Goal: Navigation & Orientation: Find specific page/section

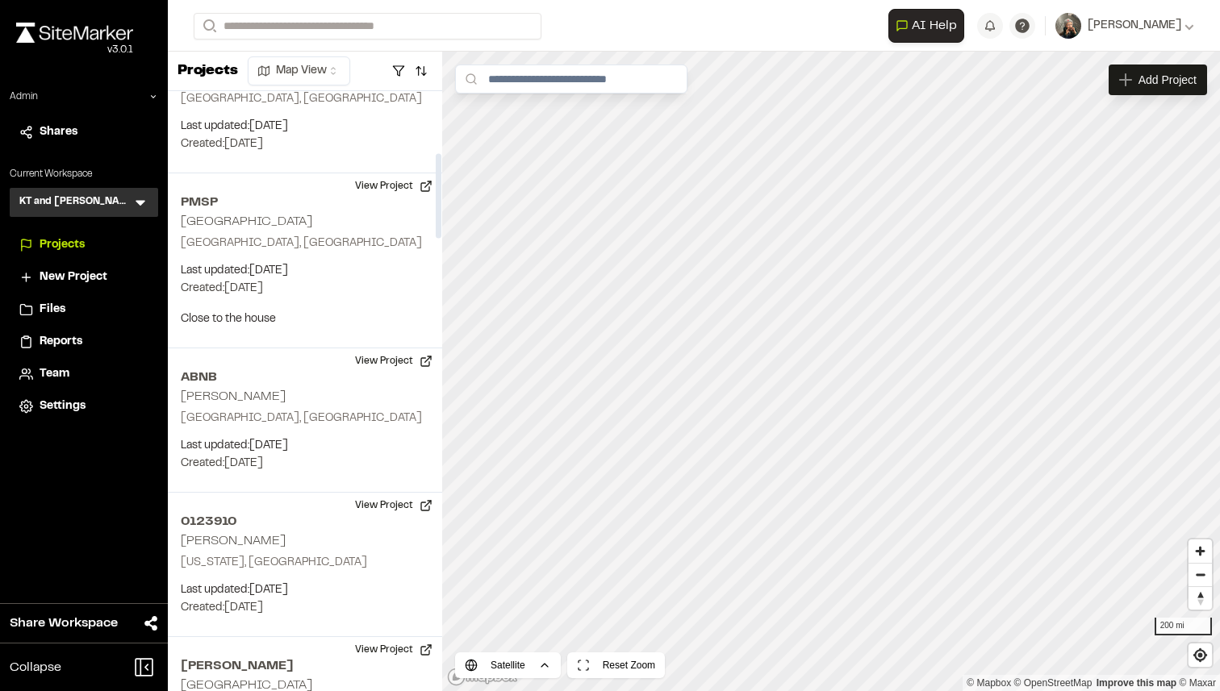
scroll to position [550, 0]
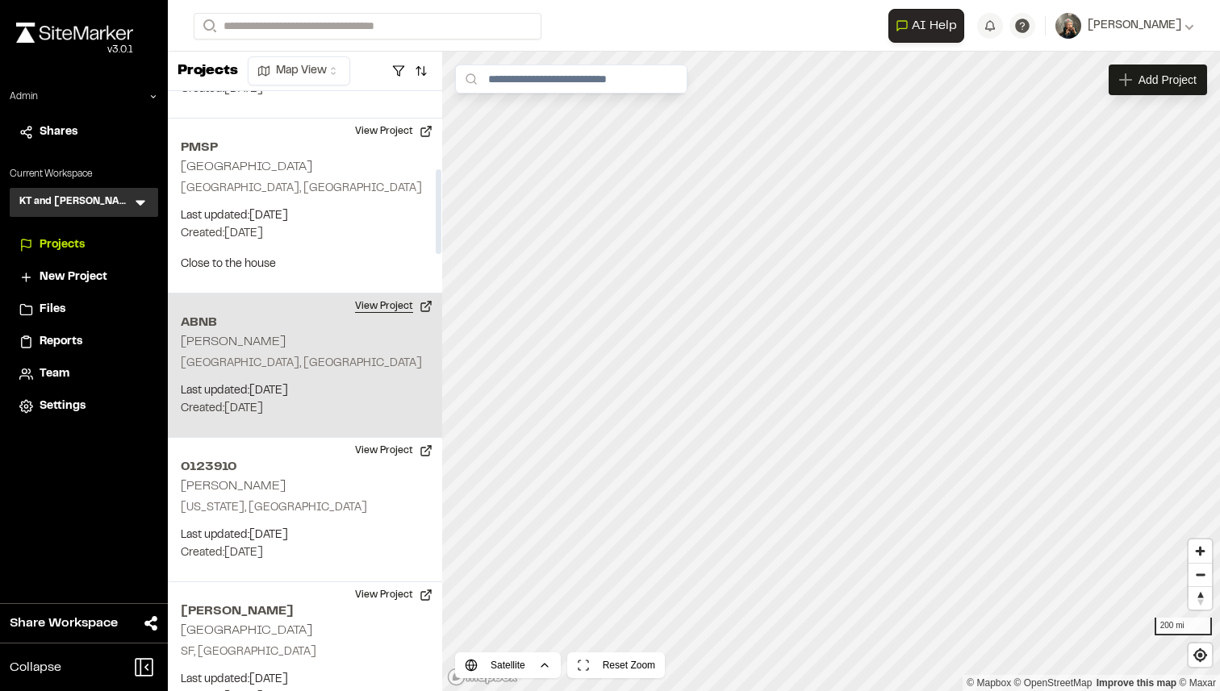
click at [371, 300] on button "View Project" at bounding box center [393, 307] width 97 height 26
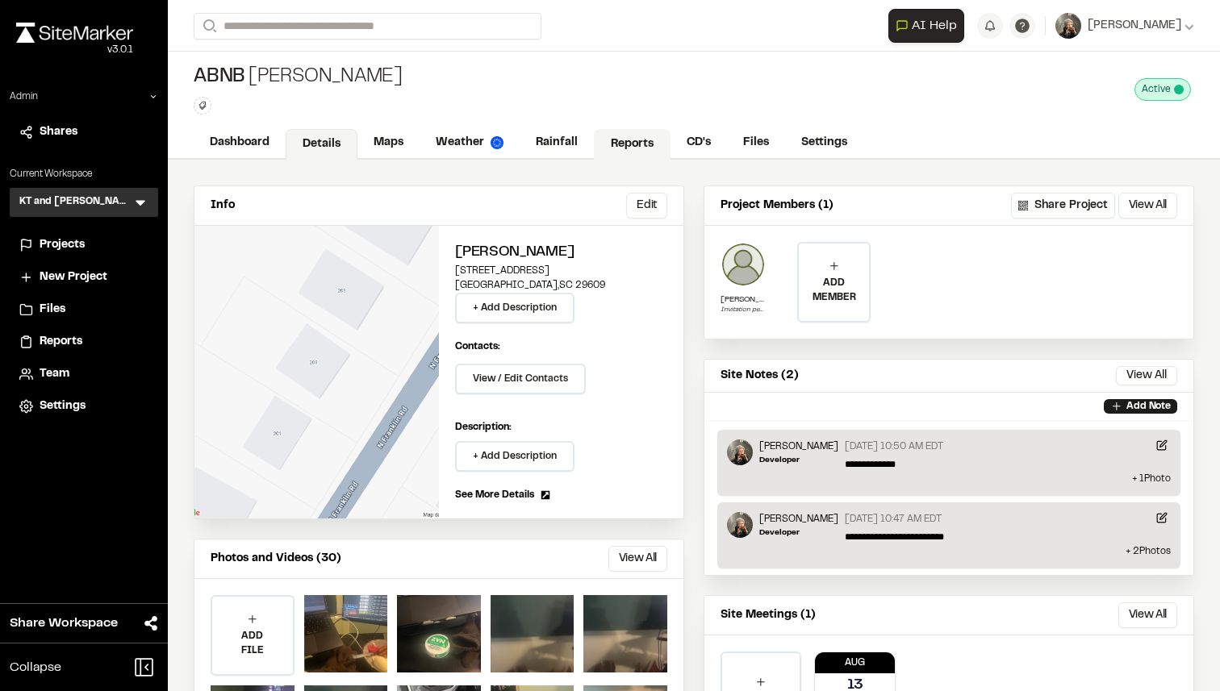
click at [607, 143] on link "Reports" at bounding box center [632, 144] width 77 height 31
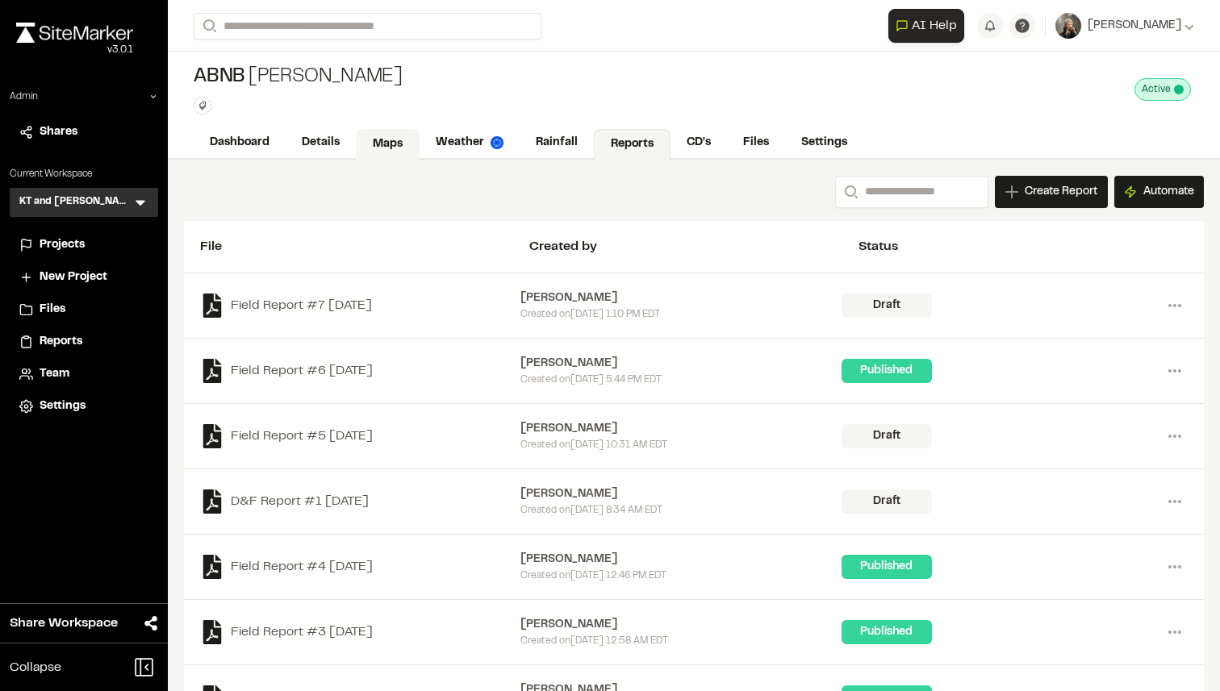
click at [377, 137] on link "Maps" at bounding box center [388, 144] width 64 height 31
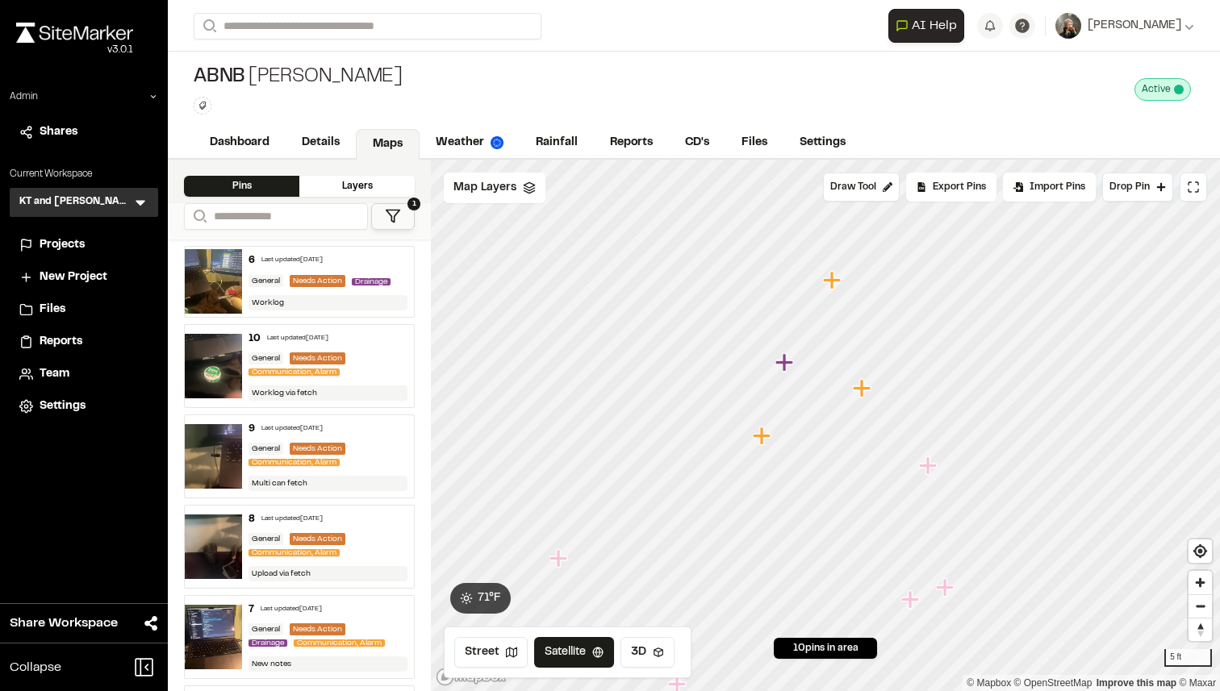
click at [314, 261] on div "Last updated [DATE]" at bounding box center [291, 261] width 61 height 10
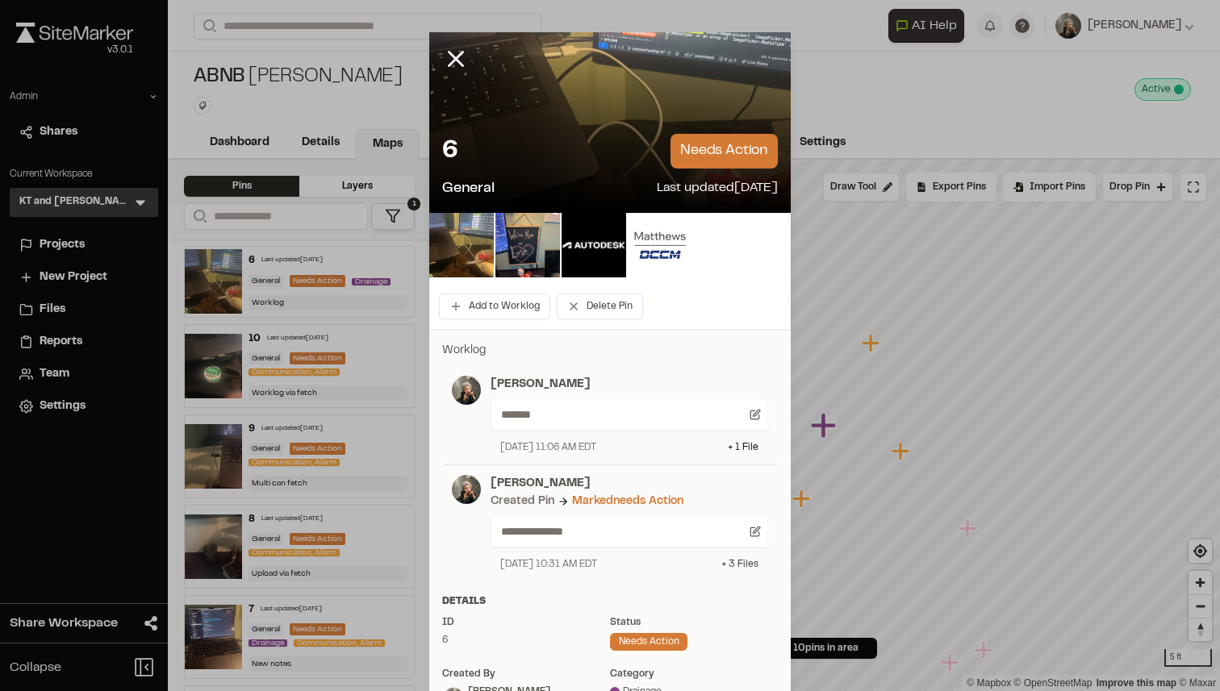
click at [740, 562] on div "+ 3 File s" at bounding box center [739, 564] width 37 height 15
